Goal: Find specific page/section: Find specific page/section

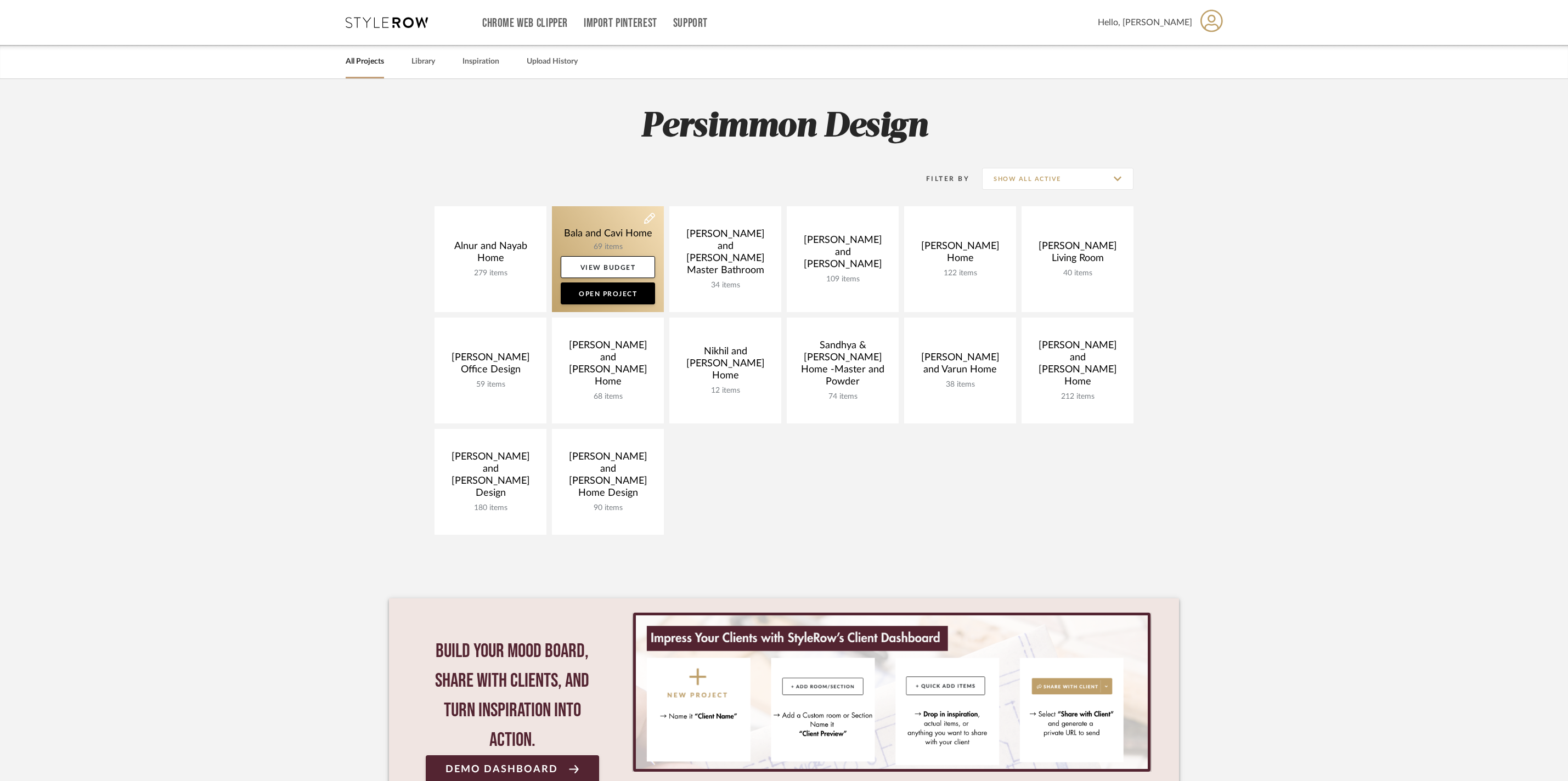
click at [599, 226] on link at bounding box center [608, 259] width 112 height 106
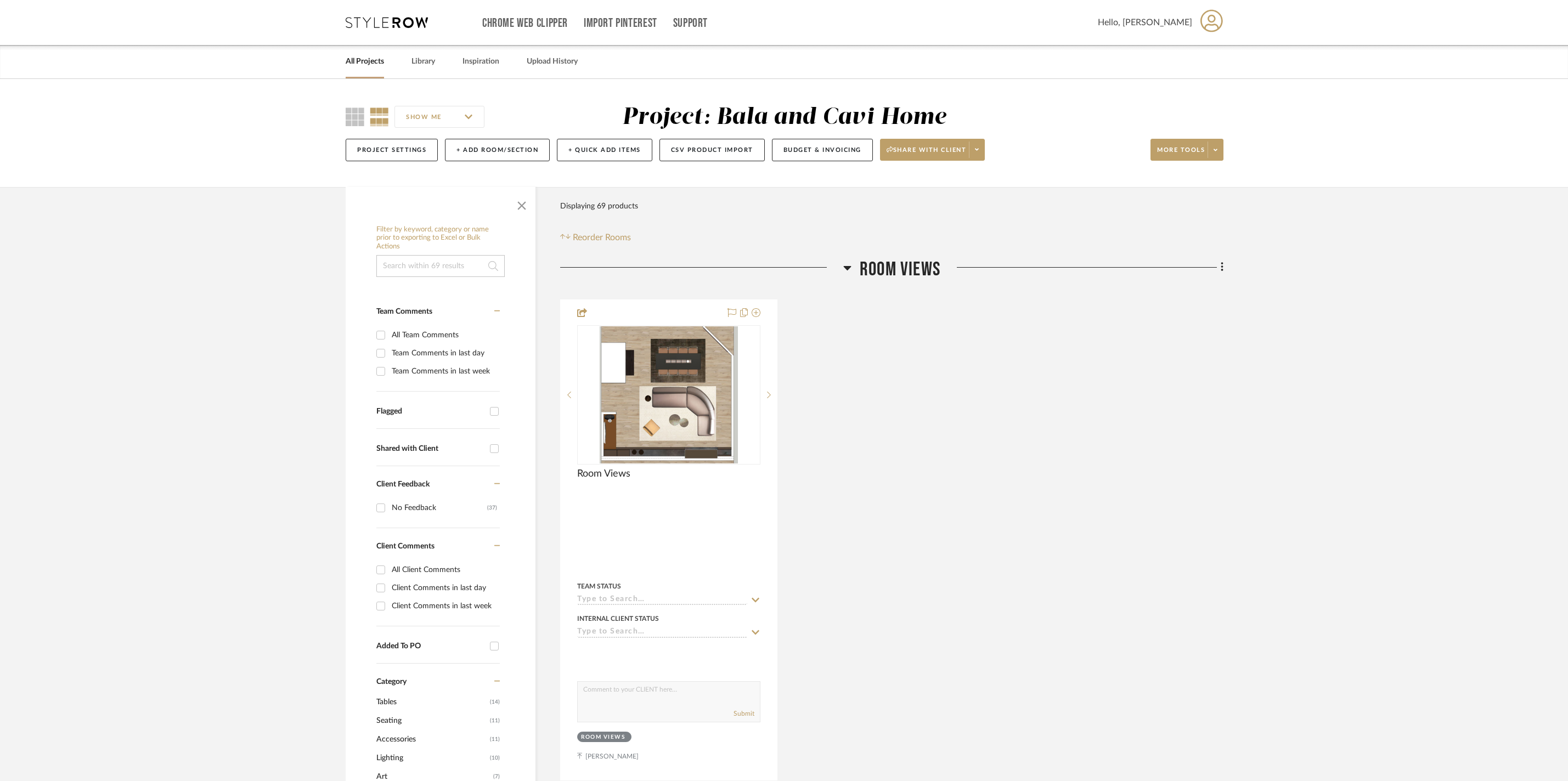
click at [847, 275] on icon at bounding box center [847, 268] width 9 height 13
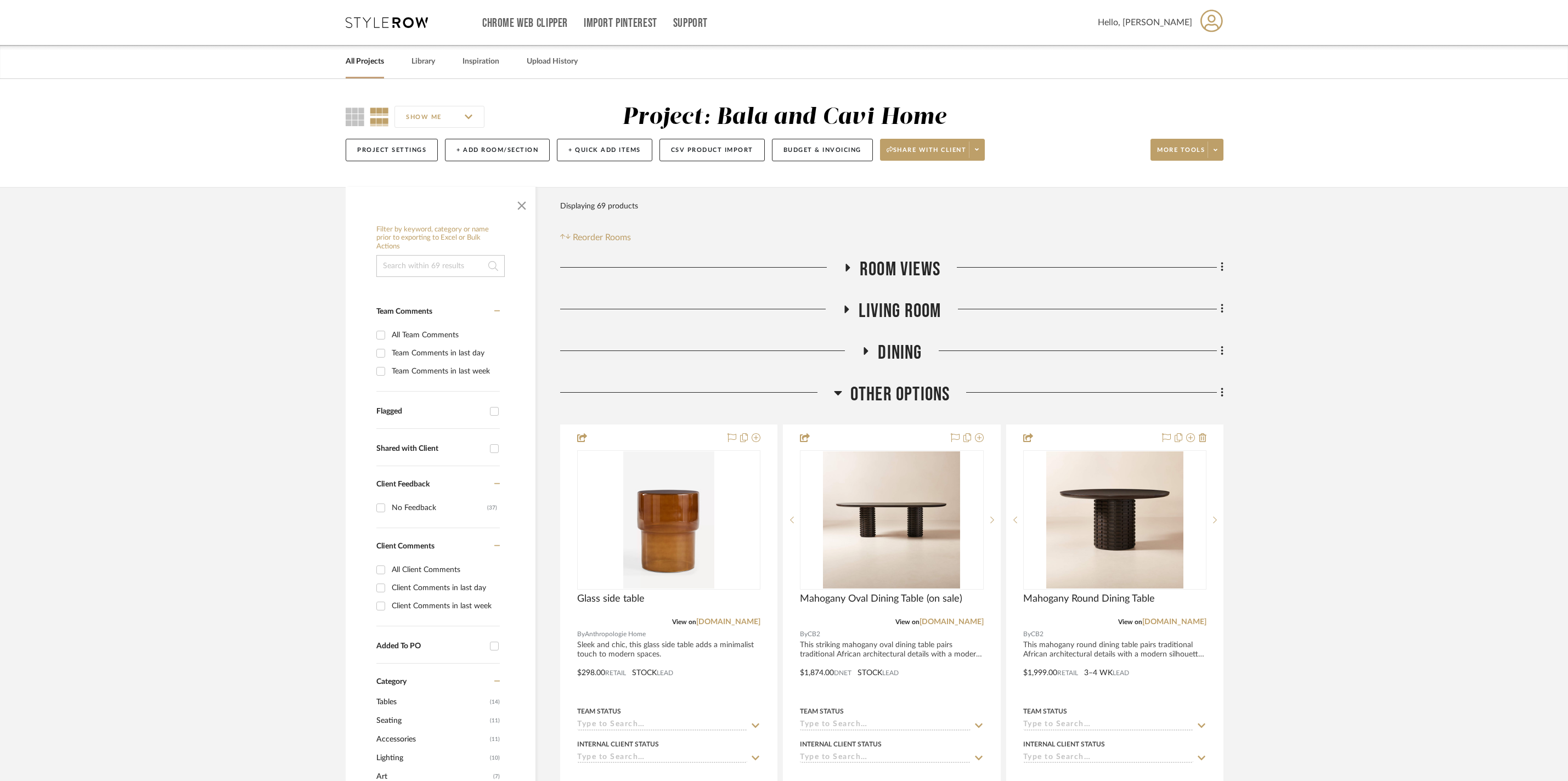
click at [866, 355] on icon at bounding box center [866, 351] width 4 height 8
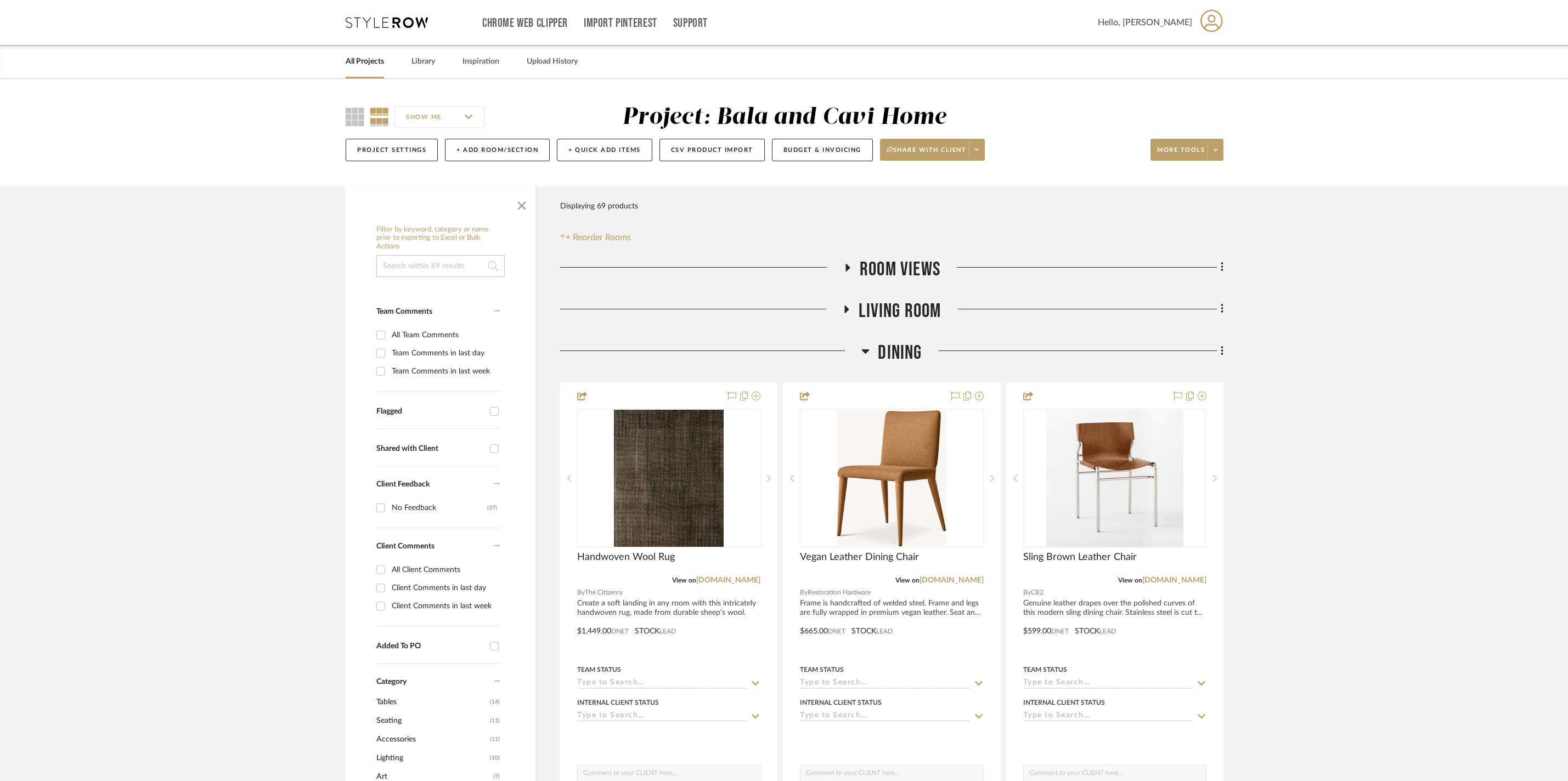
click at [867, 354] on icon at bounding box center [866, 351] width 8 height 4
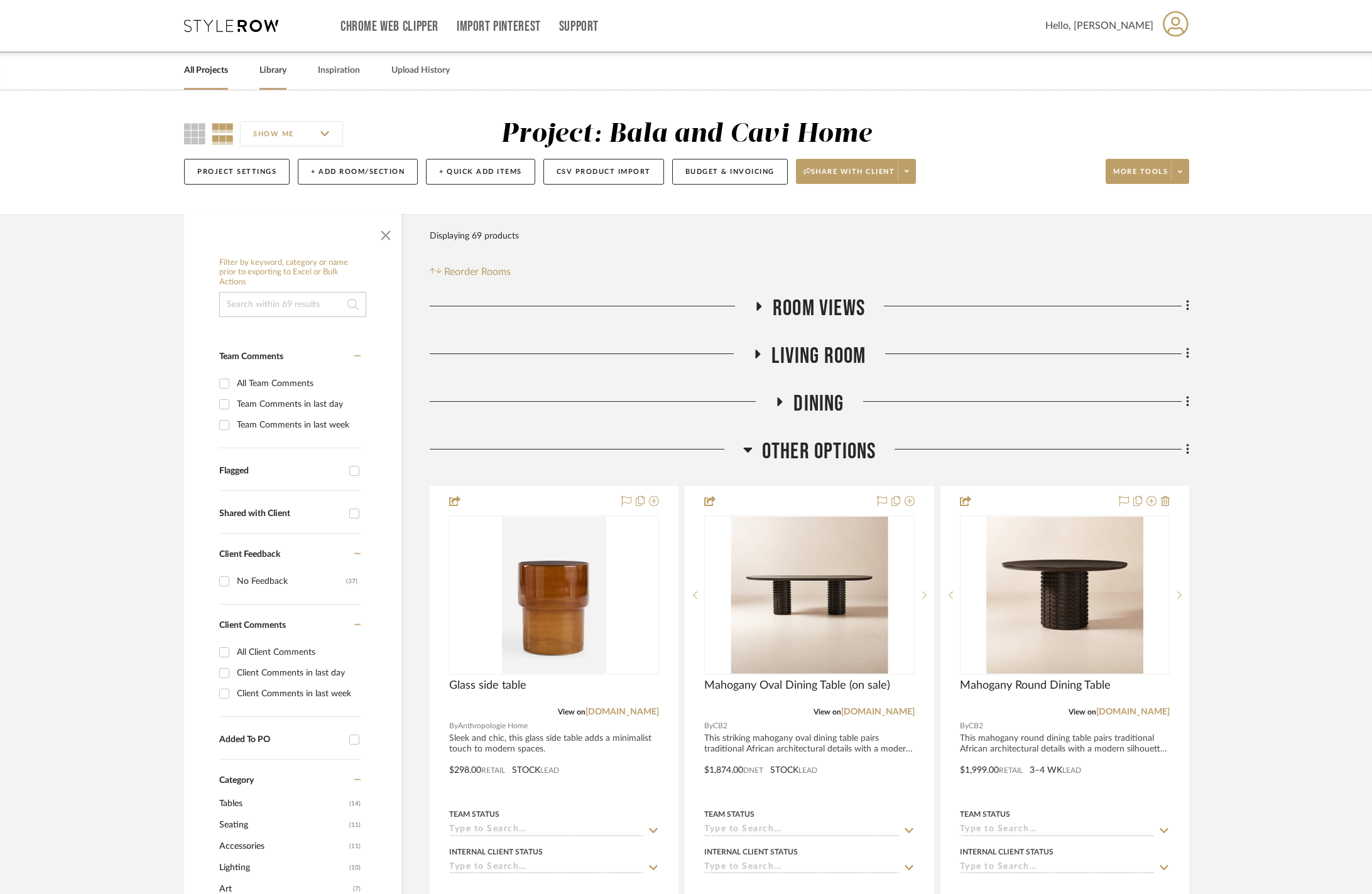
click at [286, 75] on link "Library" at bounding box center [272, 70] width 27 height 17
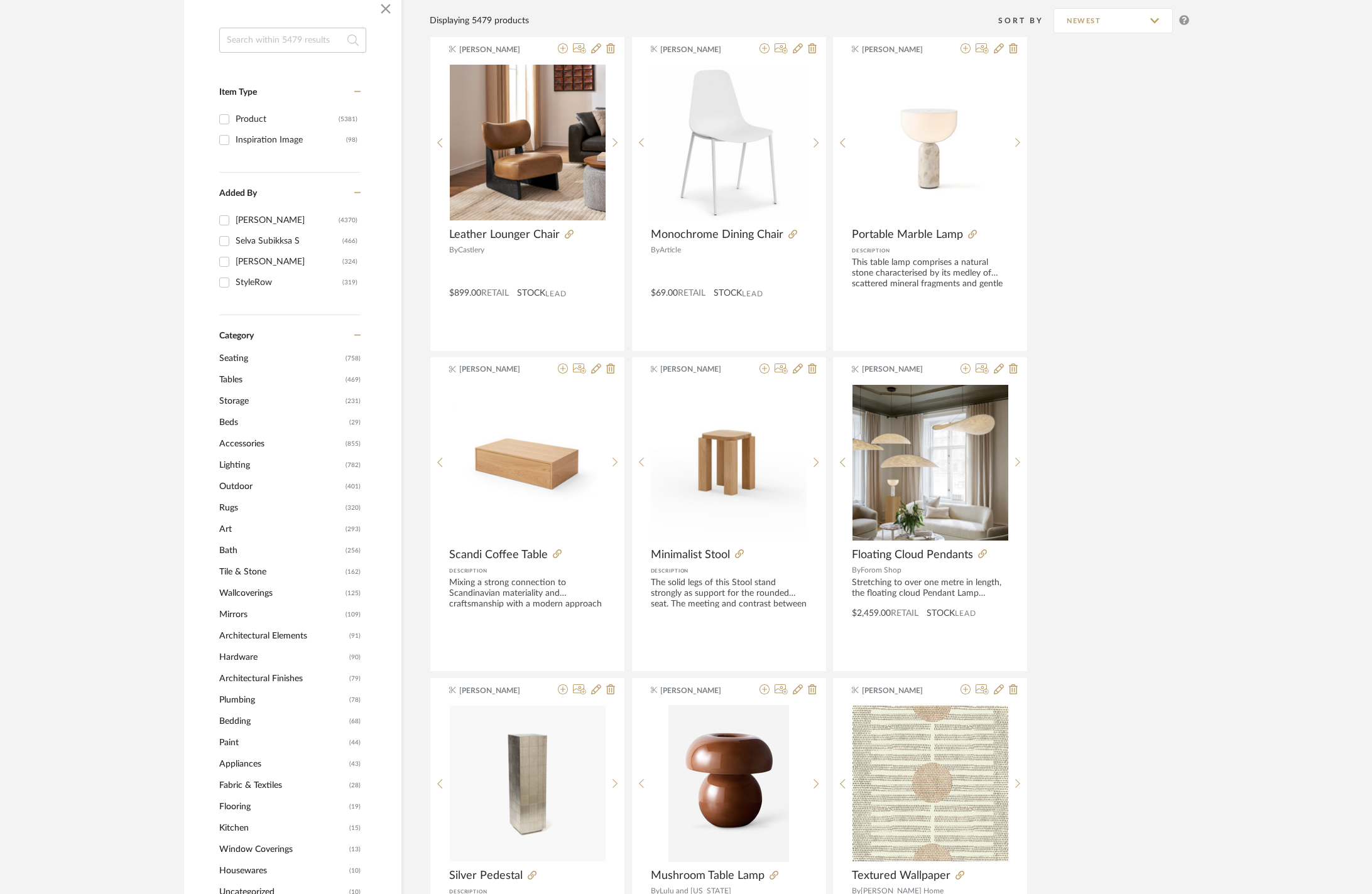
scroll to position [250, 0]
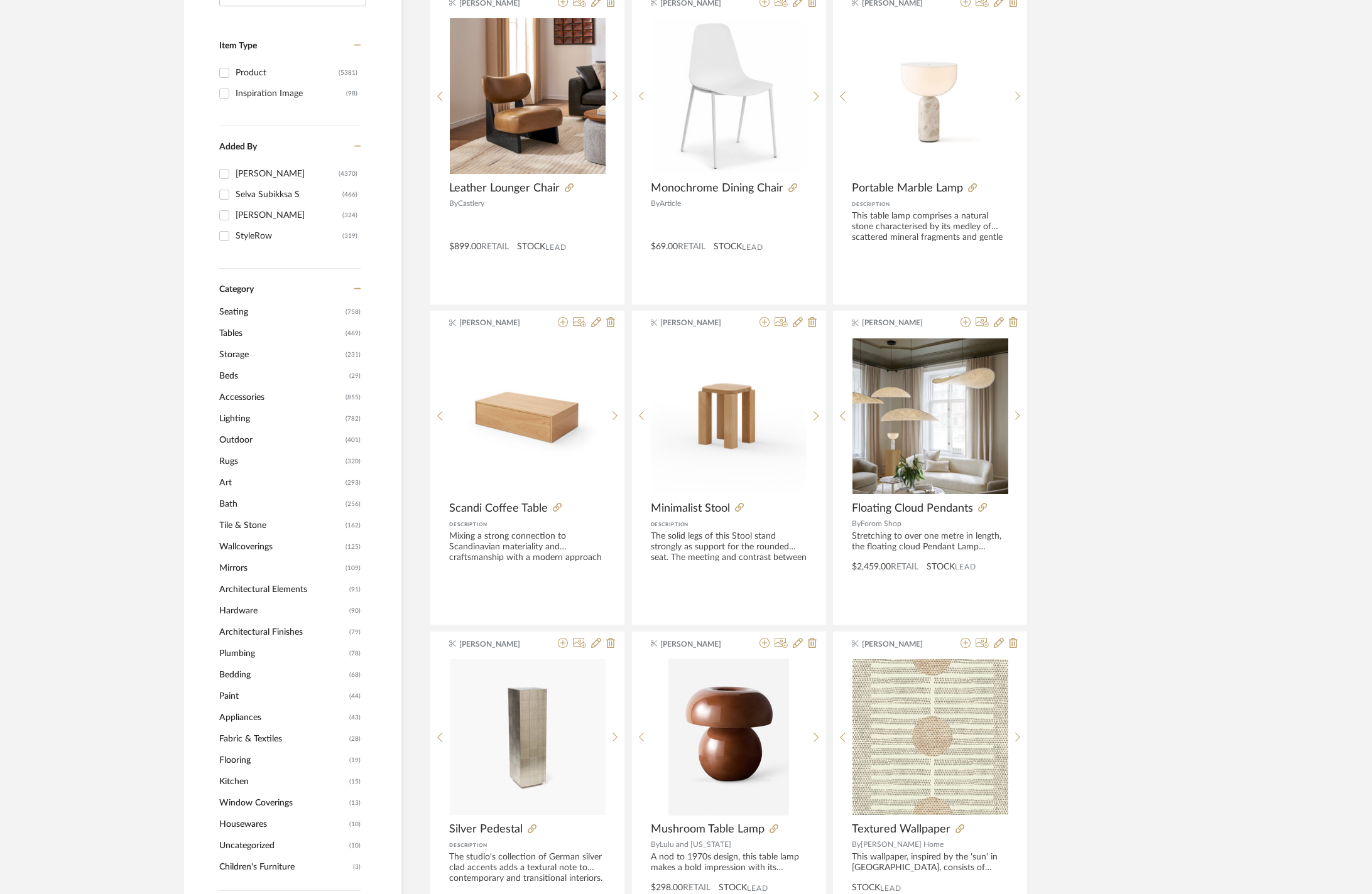
click at [236, 424] on span "Lighting" at bounding box center [281, 419] width 123 height 22
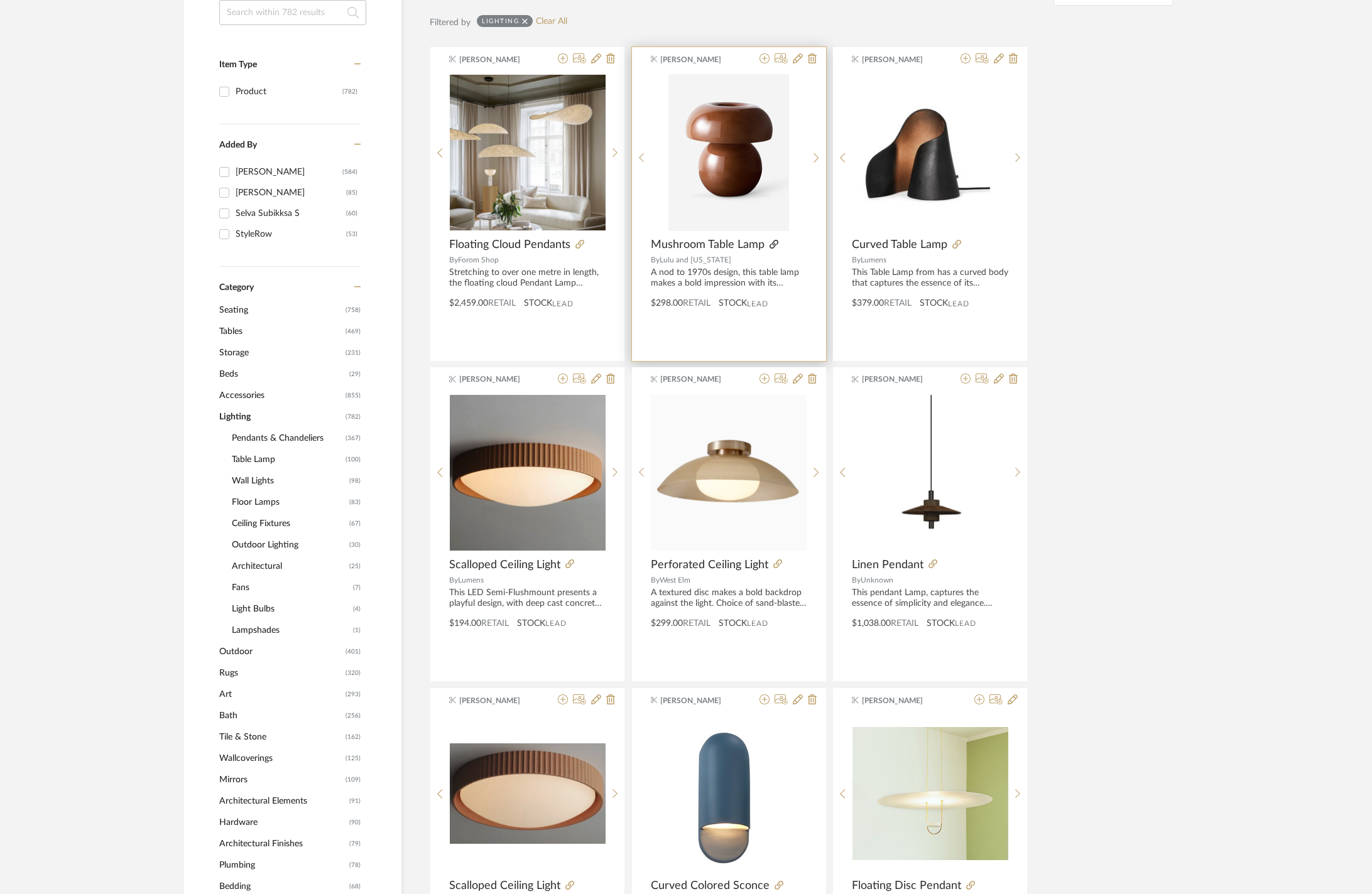
click at [778, 249] on icon at bounding box center [773, 244] width 9 height 9
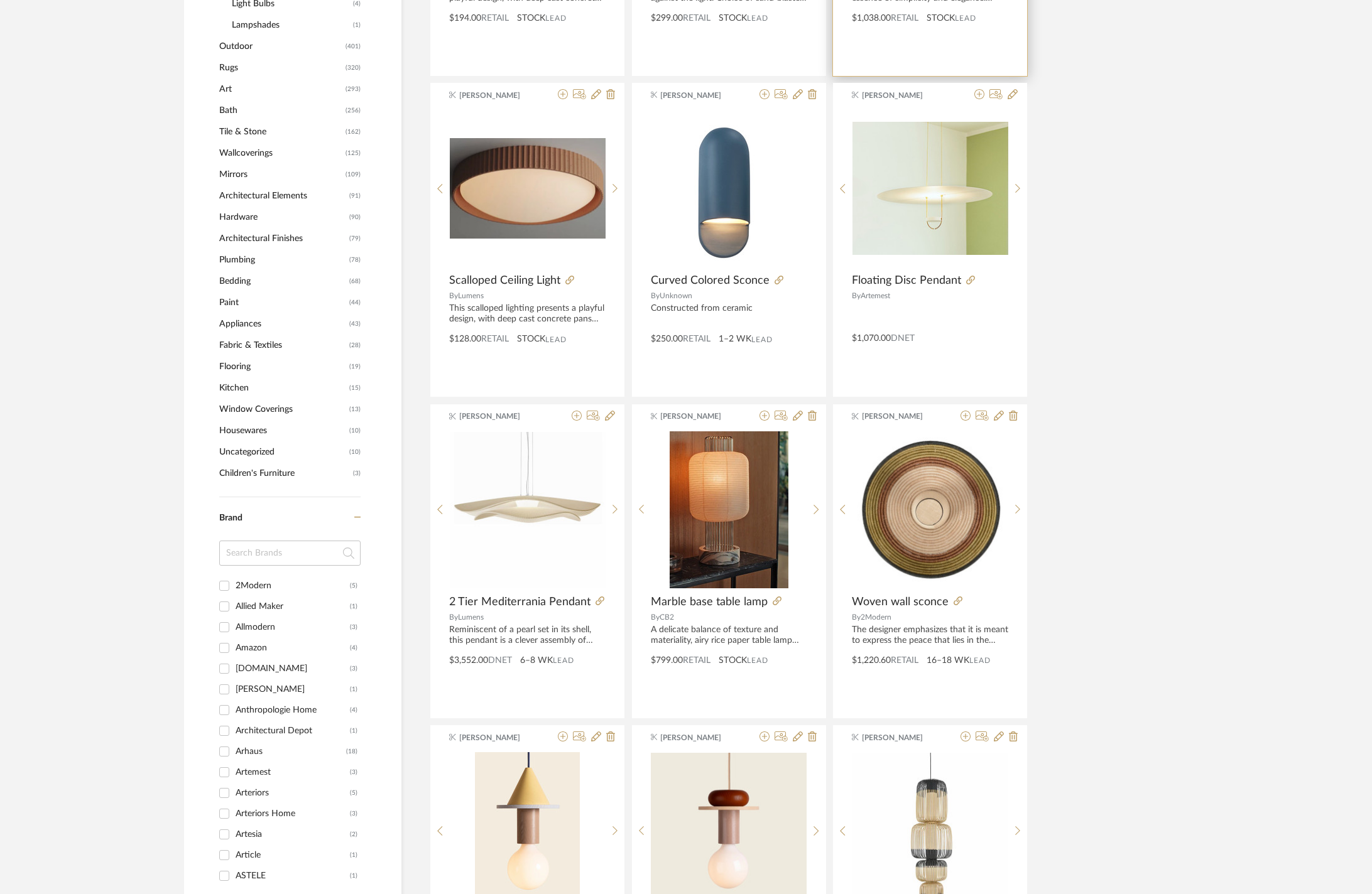
scroll to position [856, 0]
